Goal: Information Seeking & Learning: Learn about a topic

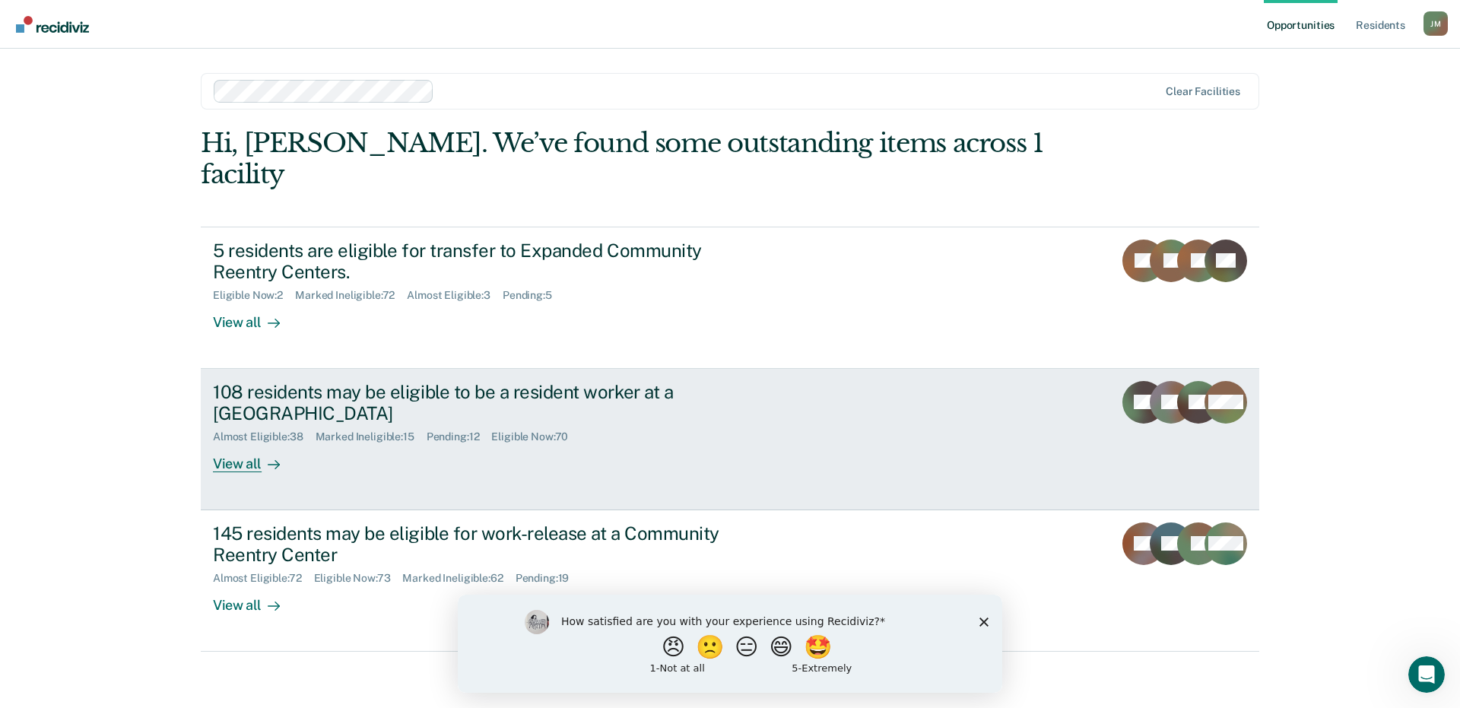
click at [449, 381] on div "108 residents may be eligible to be a resident worker at a [GEOGRAPHIC_DATA]" at bounding box center [480, 403] width 534 height 44
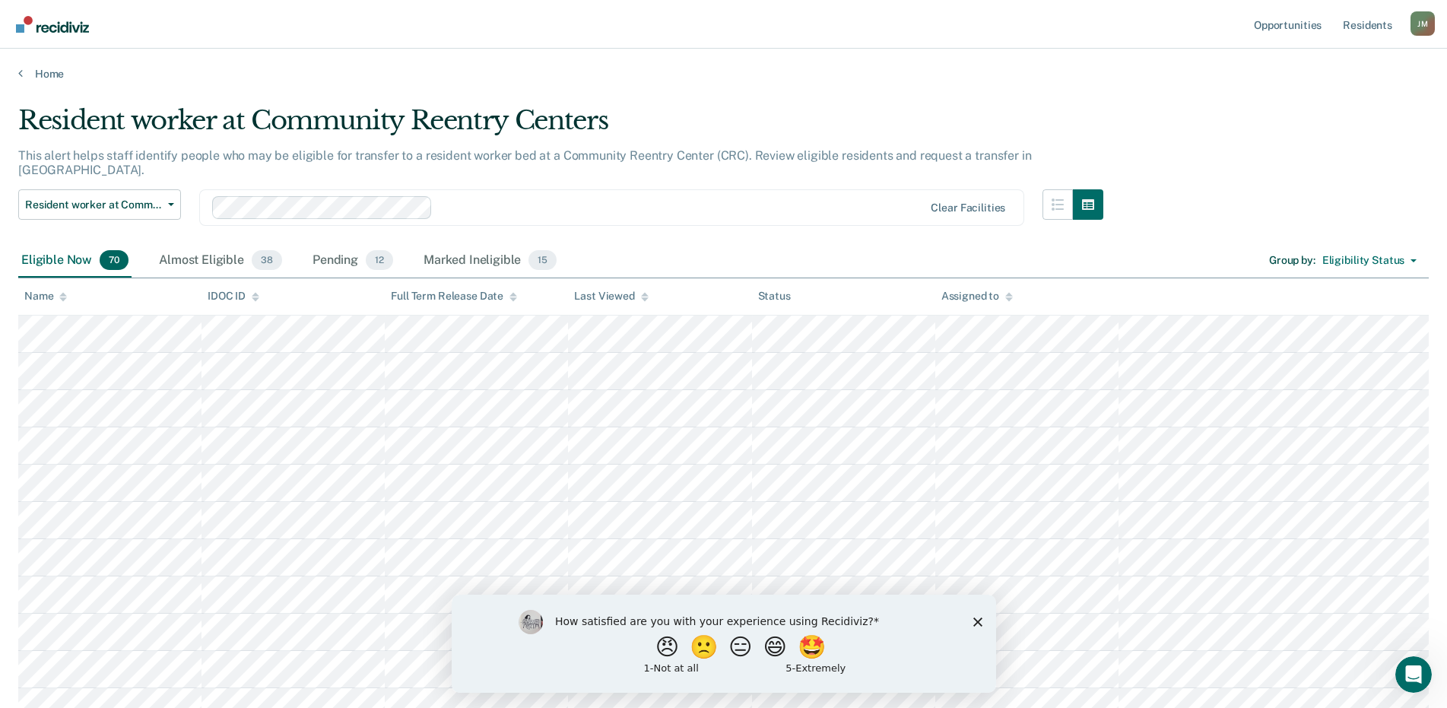
click at [976, 618] on icon "Close survey" at bounding box center [977, 621] width 9 height 9
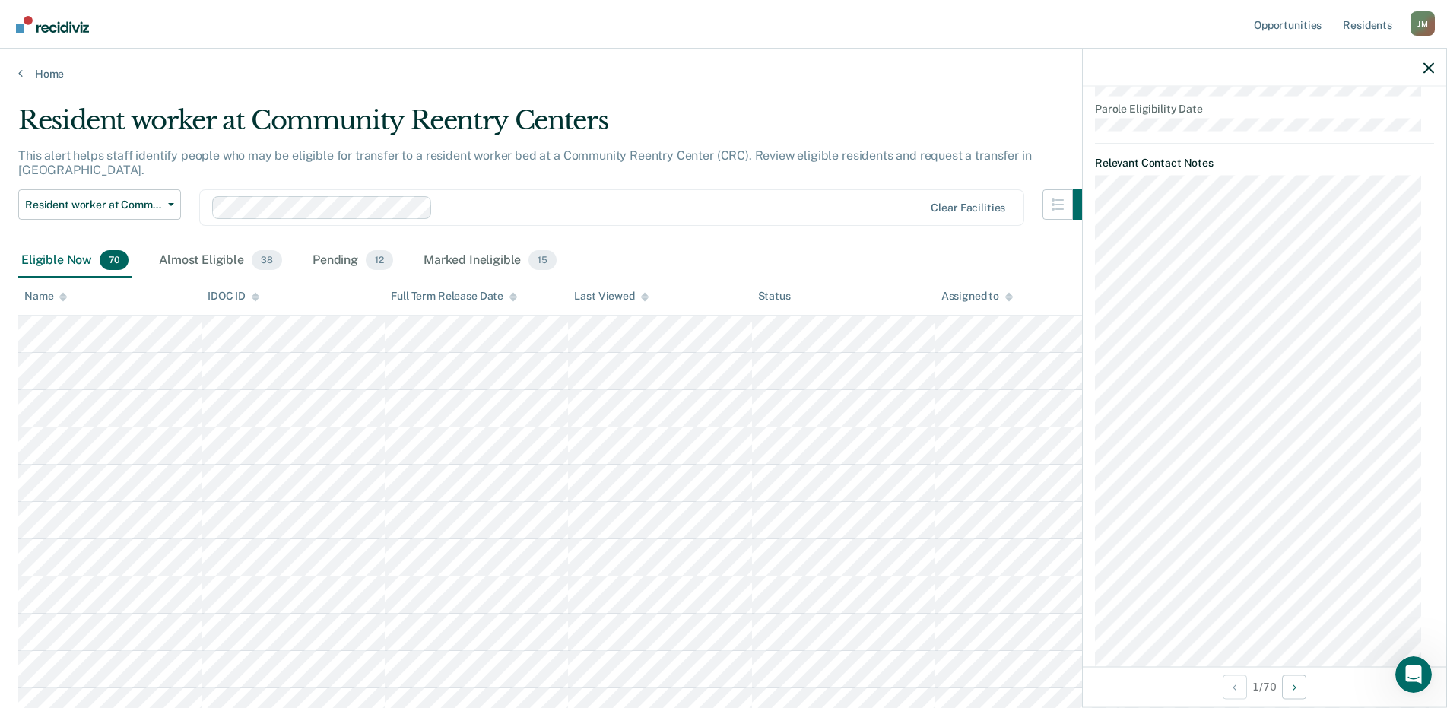
scroll to position [761, 0]
click at [640, 244] on div "Eligible Now 70 Almost Eligible 38 Pending 12 Marked Ineligible 15 Group by : E…" at bounding box center [723, 261] width 1411 height 34
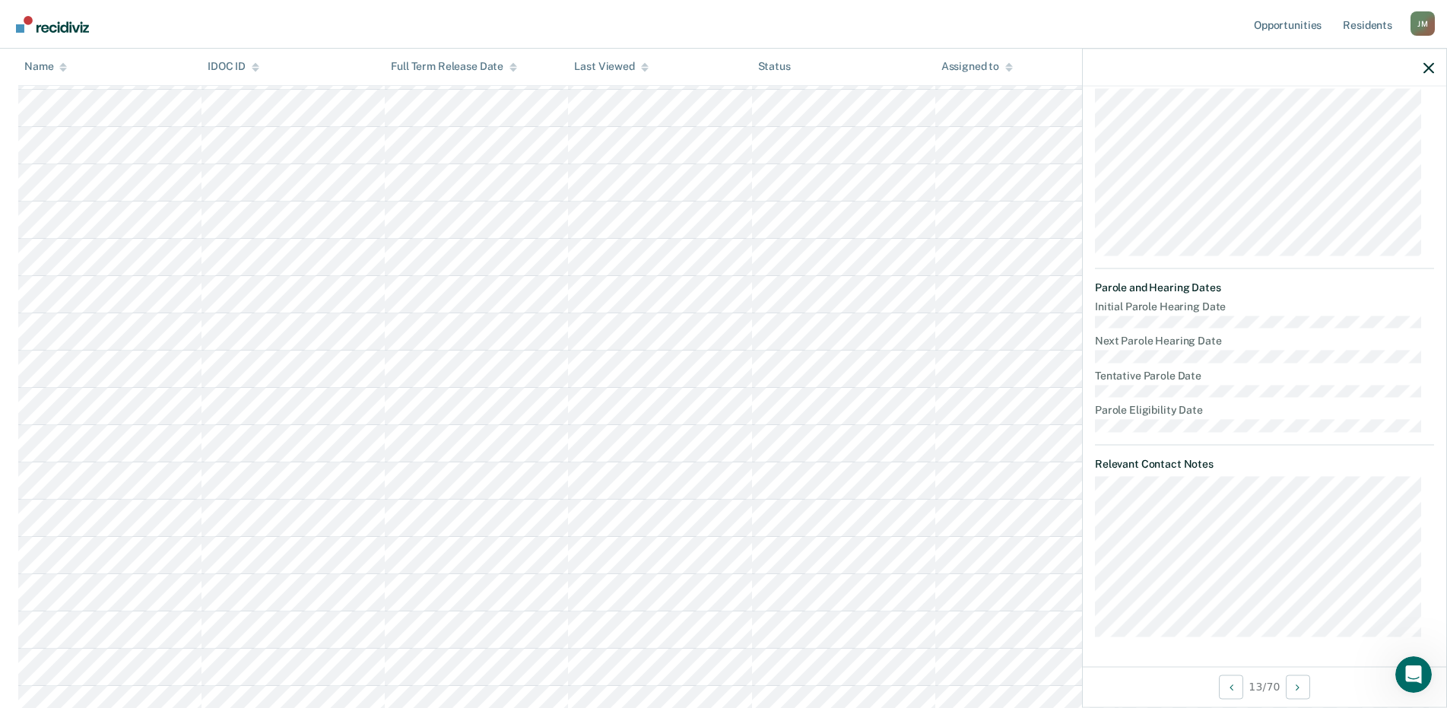
scroll to position [532, 0]
click at [1316, 306] on dt "Initial Parole Hearing Date" at bounding box center [1264, 306] width 339 height 13
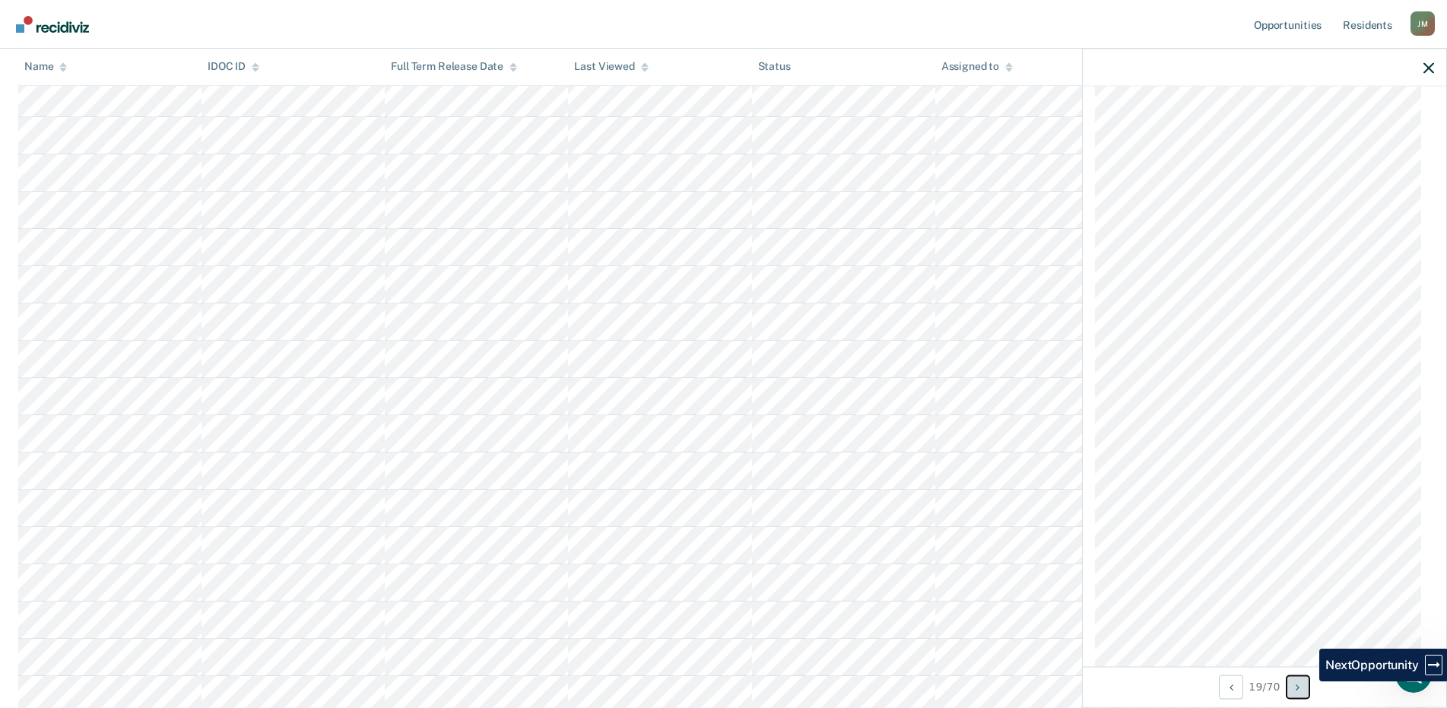
click at [1307, 688] on button "Next Opportunity" at bounding box center [1298, 687] width 24 height 24
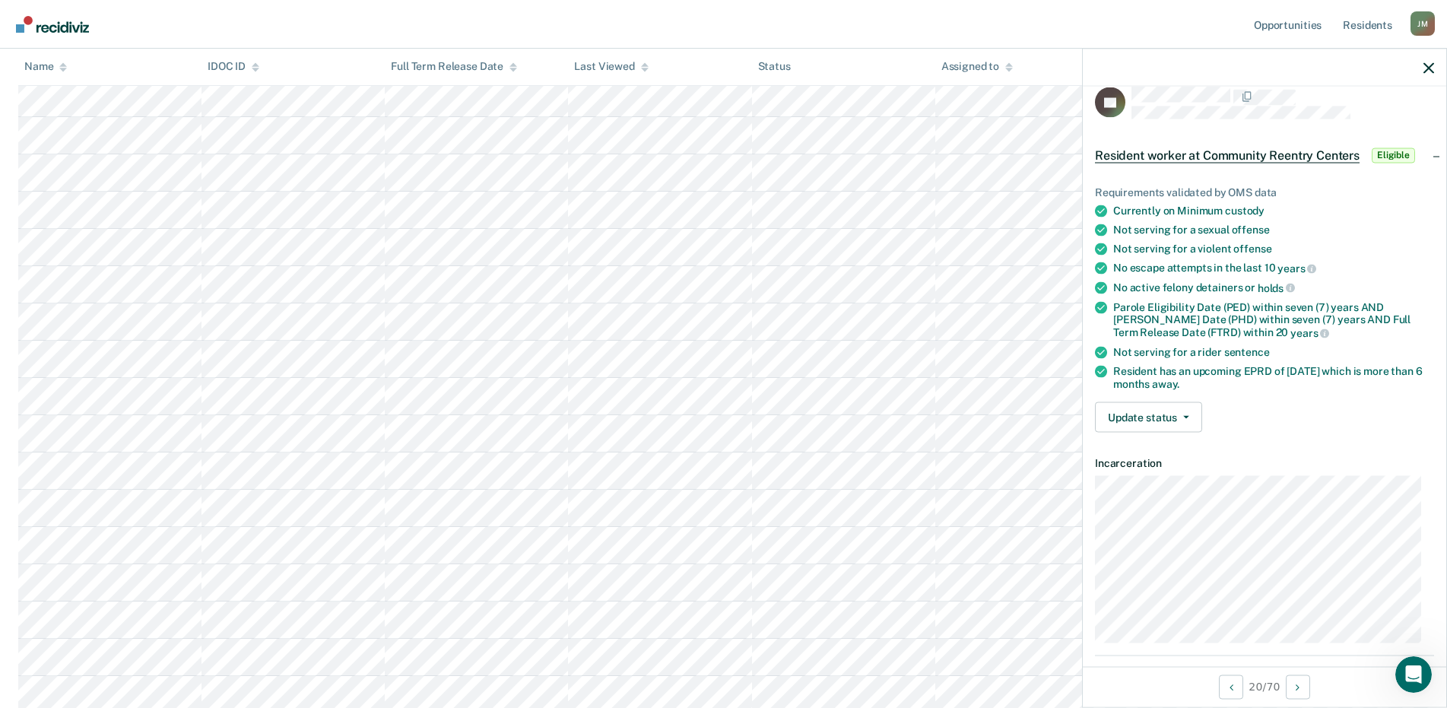
scroll to position [0, 0]
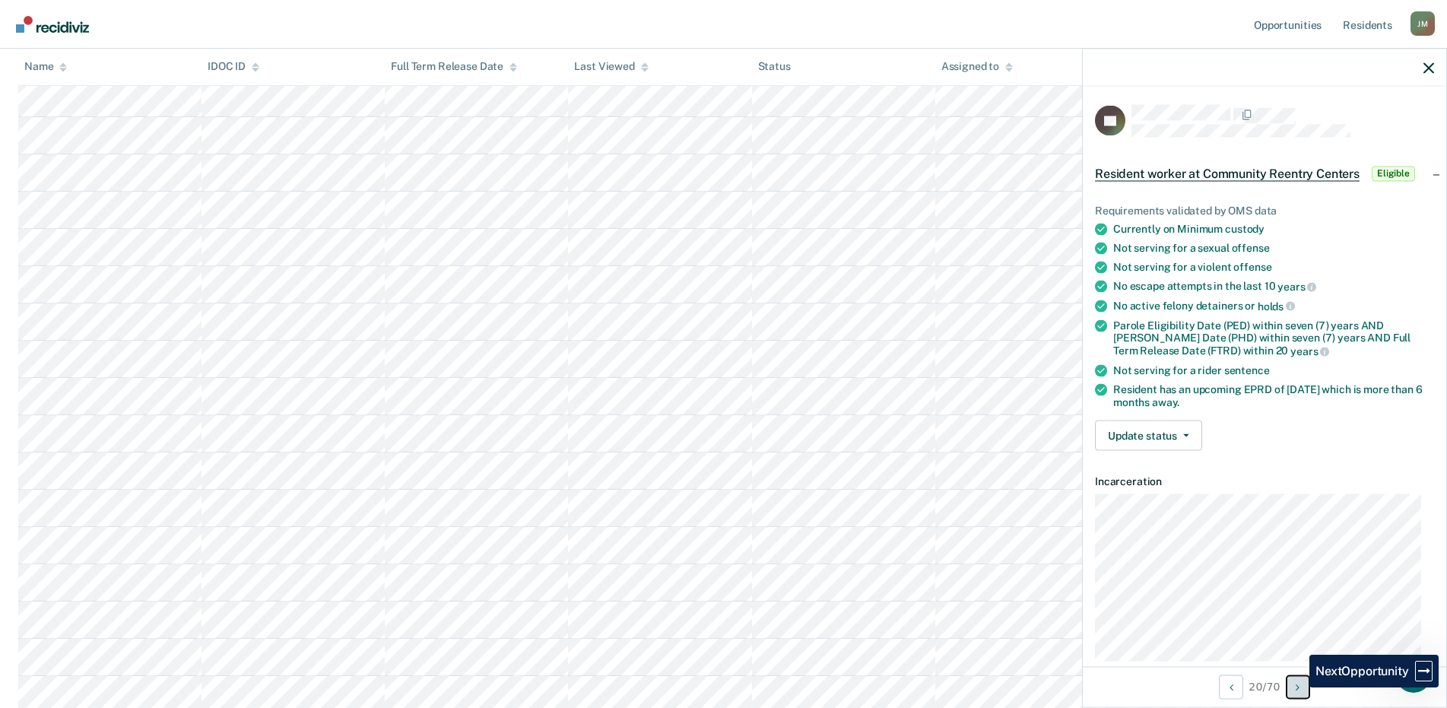
click at [1298, 688] on icon "Next Opportunity" at bounding box center [1298, 686] width 4 height 11
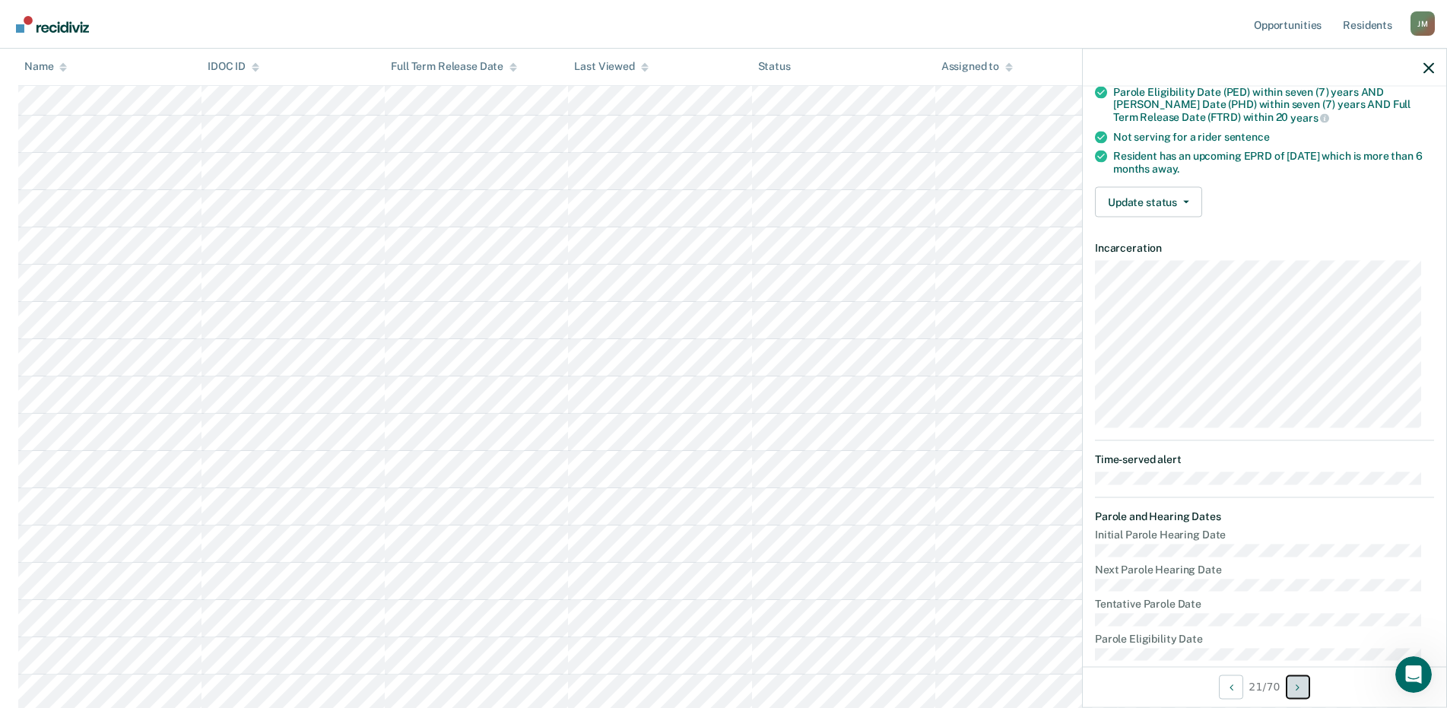
scroll to position [59, 0]
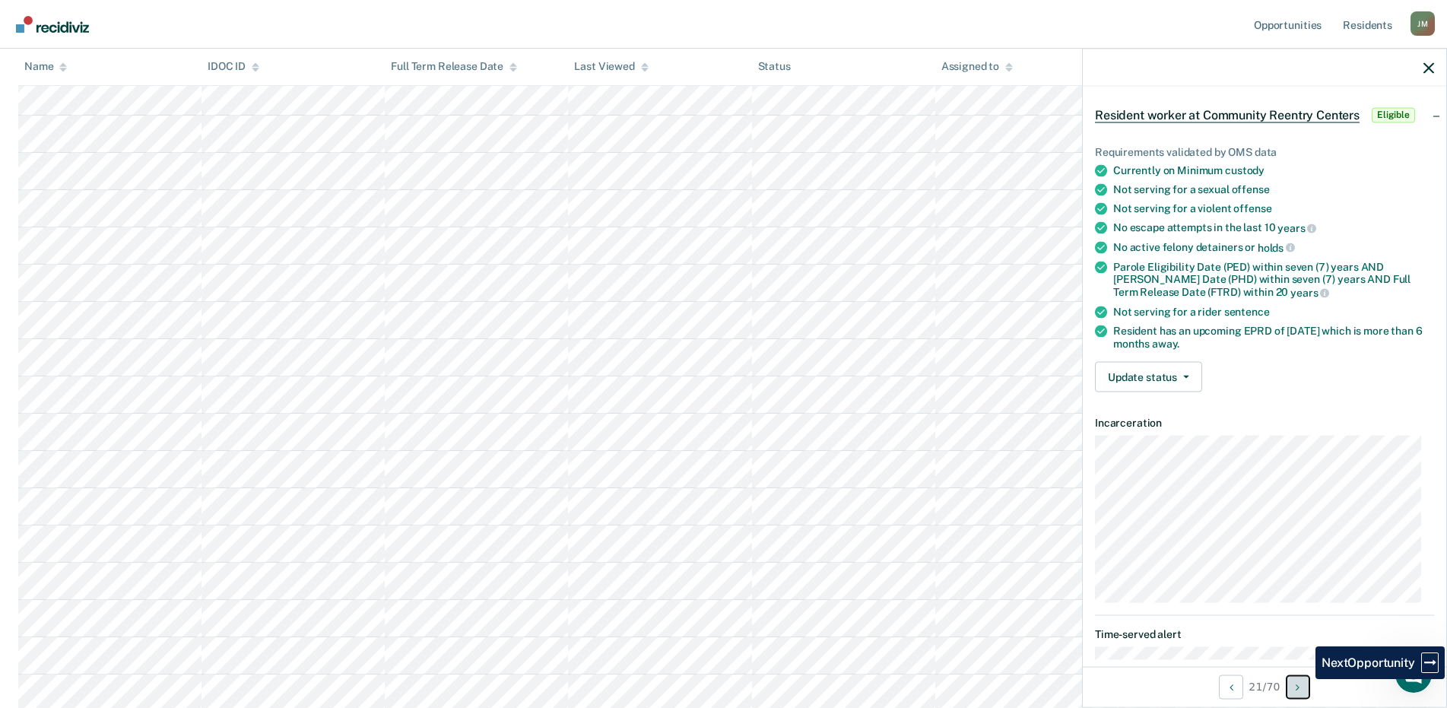
click at [1304, 688] on button "Next Opportunity" at bounding box center [1298, 687] width 24 height 24
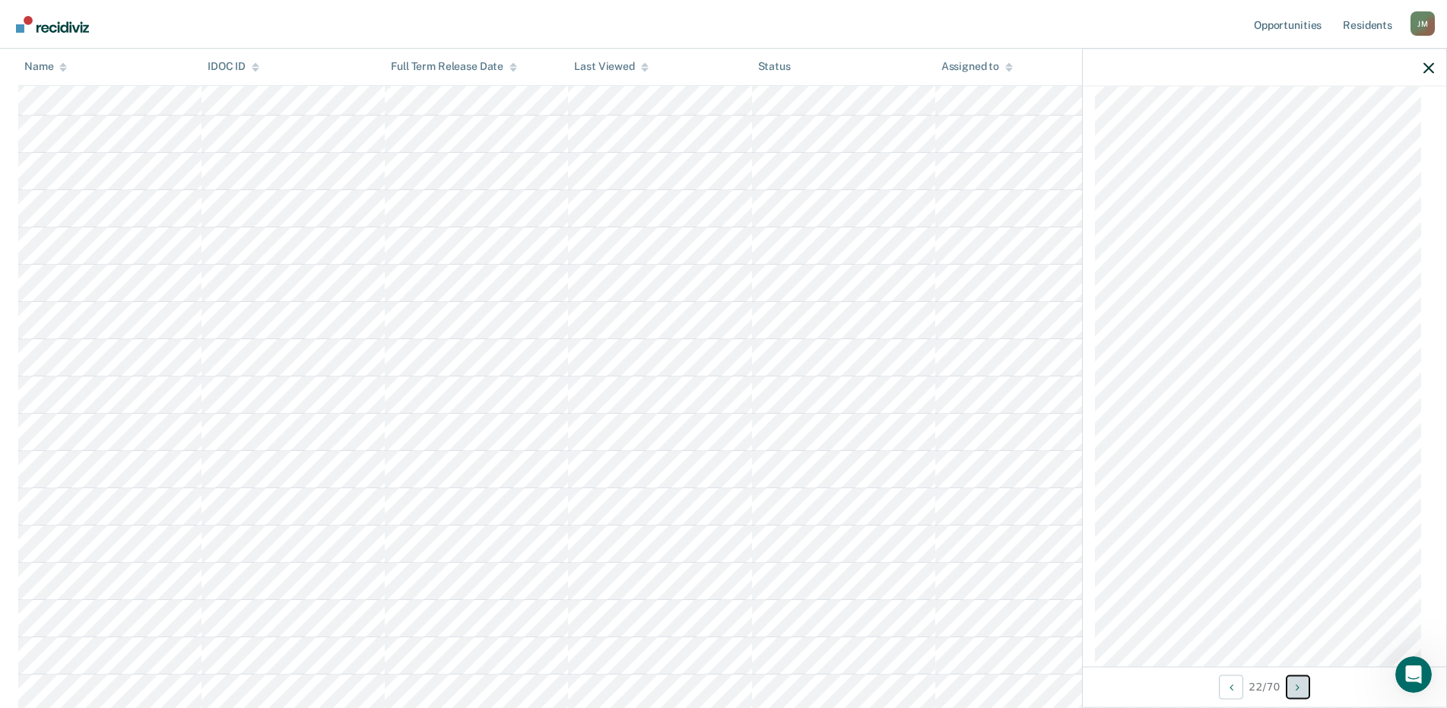
scroll to position [2568, 0]
click at [1299, 688] on icon "Next Opportunity" at bounding box center [1298, 686] width 4 height 11
click at [1294, 691] on button "Next Opportunity" at bounding box center [1298, 687] width 24 height 24
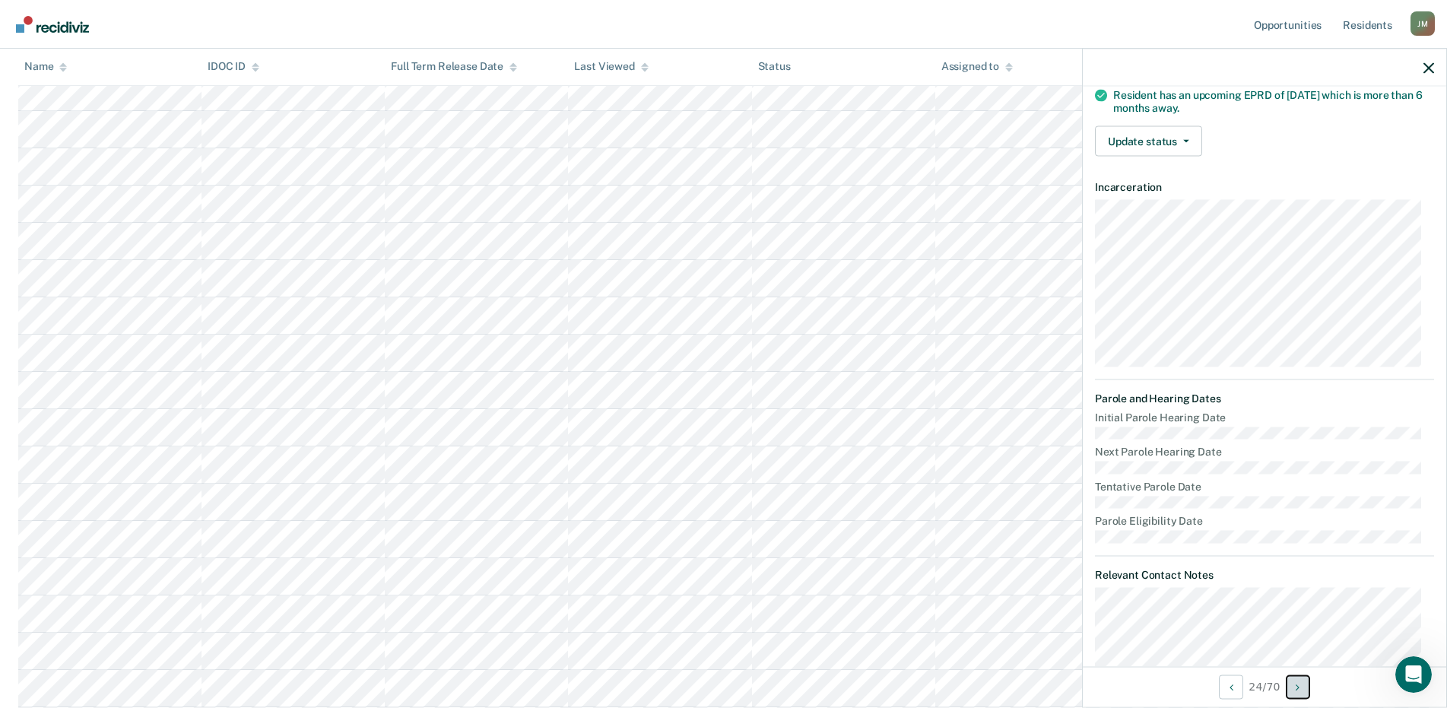
scroll to position [837, 0]
click at [1291, 487] on dt "Tentative Parole Date" at bounding box center [1264, 486] width 339 height 13
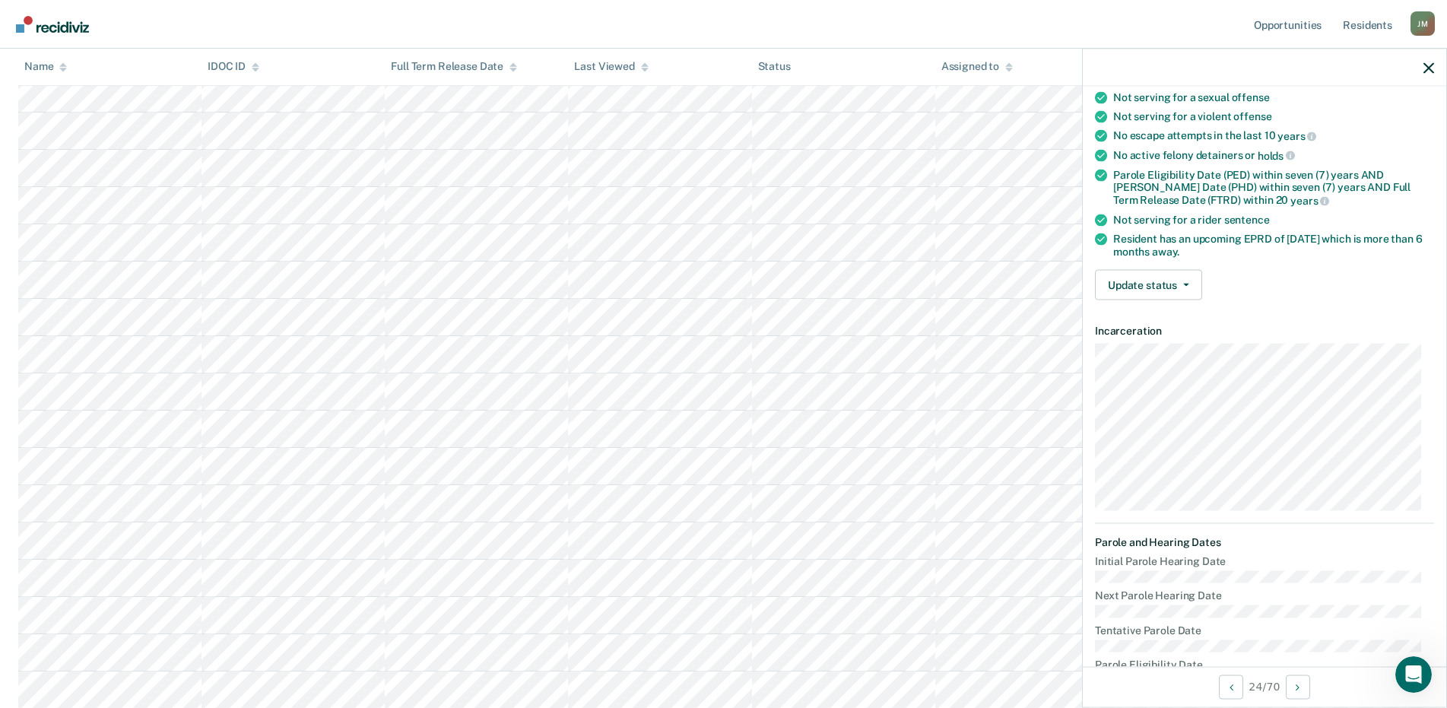
scroll to position [152, 0]
click at [1291, 684] on button "Next Opportunity" at bounding box center [1298, 687] width 24 height 24
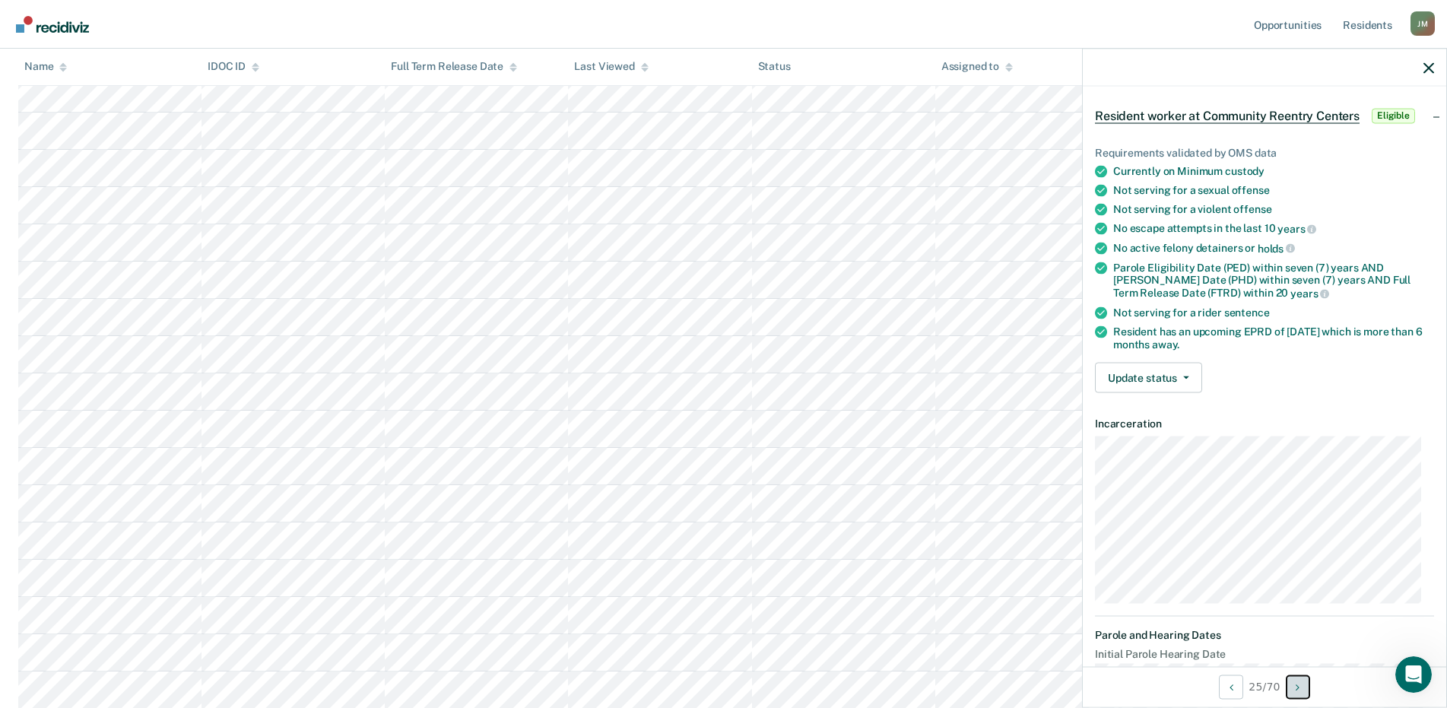
scroll to position [0, 0]
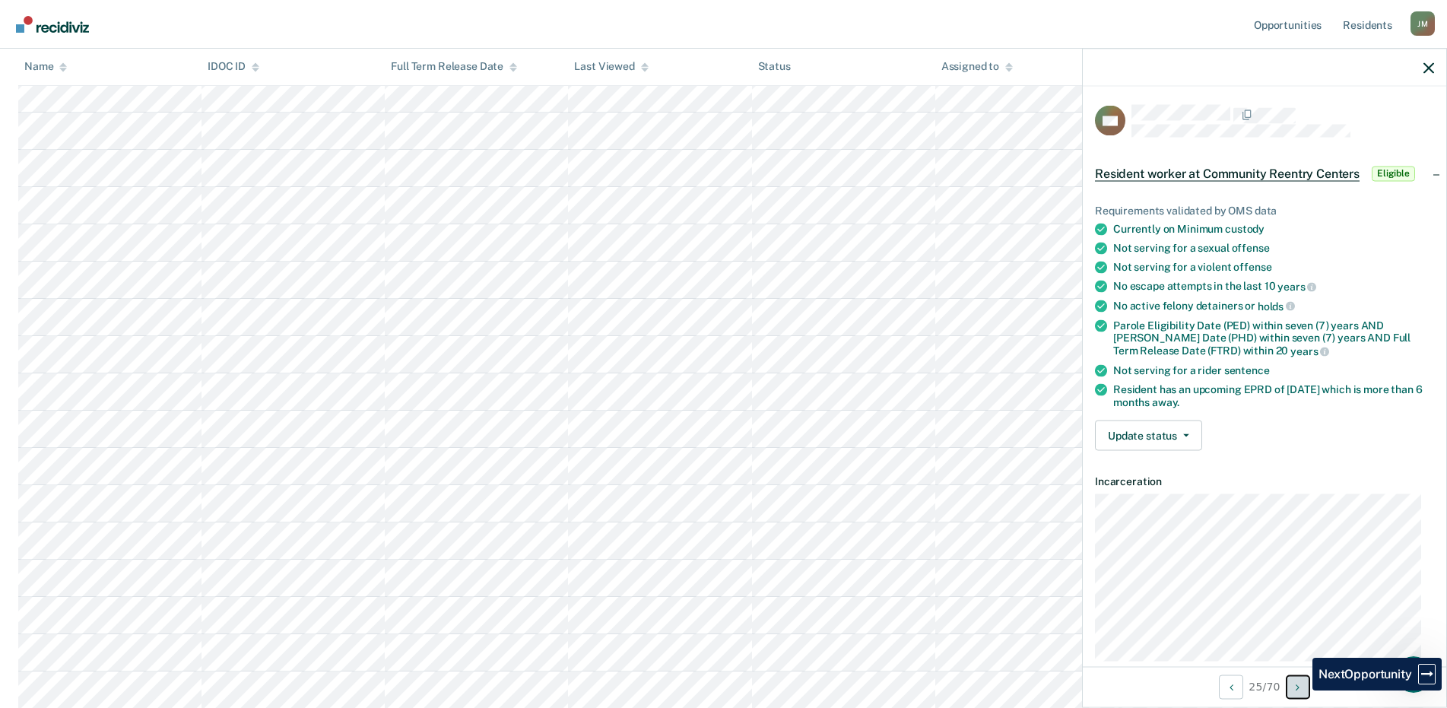
click at [1301, 691] on button "Next Opportunity" at bounding box center [1298, 687] width 24 height 24
click at [1294, 688] on button "Next Opportunity" at bounding box center [1298, 687] width 24 height 24
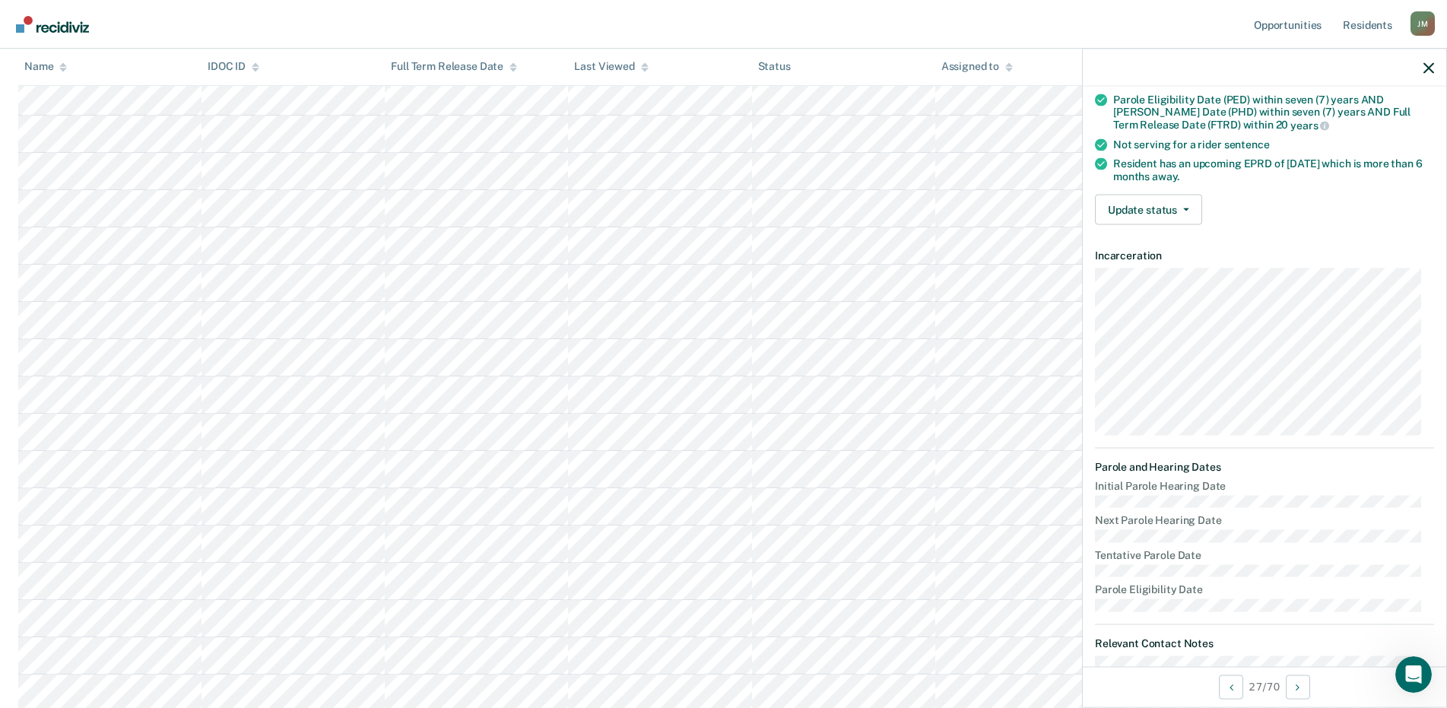
scroll to position [252, 0]
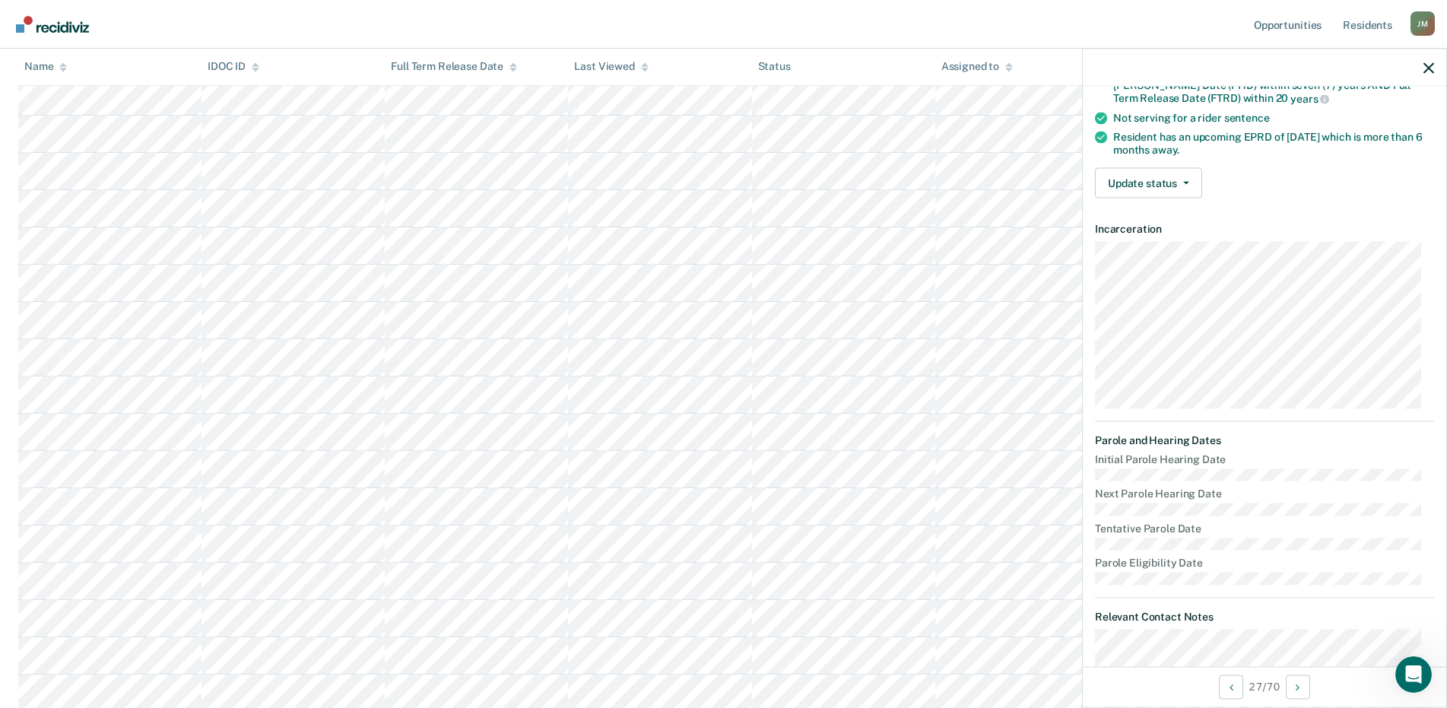
click at [1178, 465] on dl "Initial Parole Hearing Date Next Parole Hearing Date Tentative Parole Date Paro…" at bounding box center [1264, 519] width 339 height 132
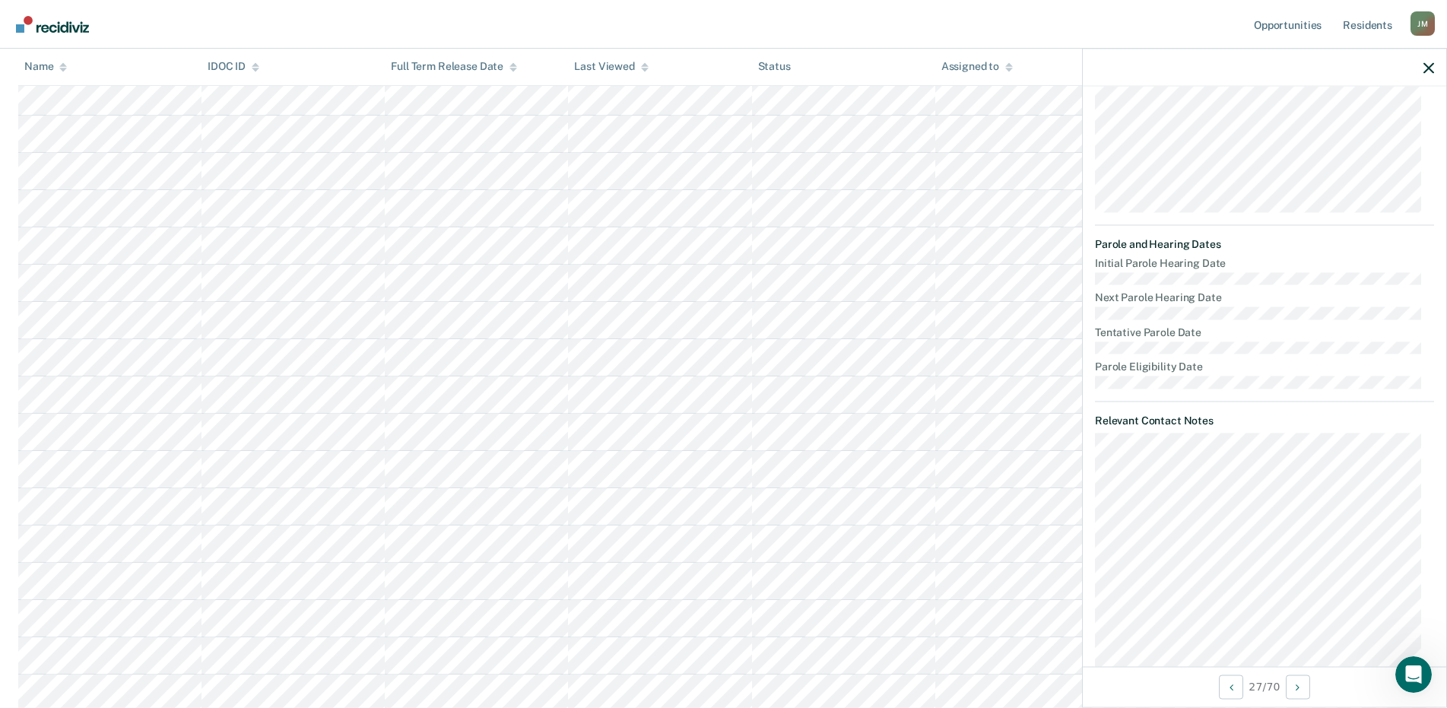
scroll to position [709, 0]
